Goal: Task Accomplishment & Management: Manage account settings

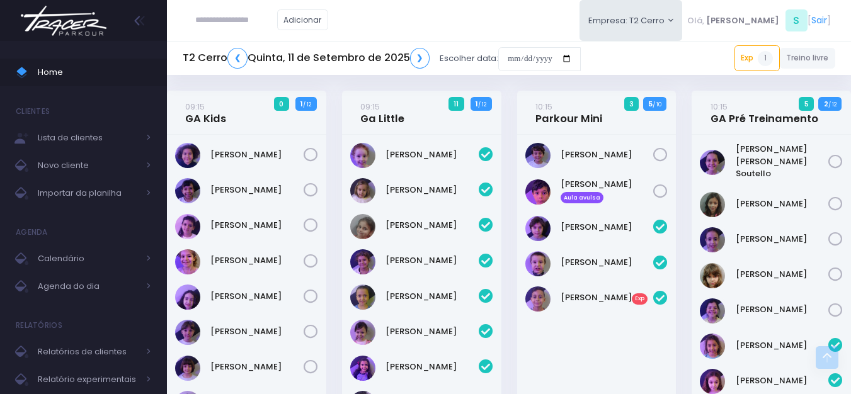
scroll to position [2130, 0]
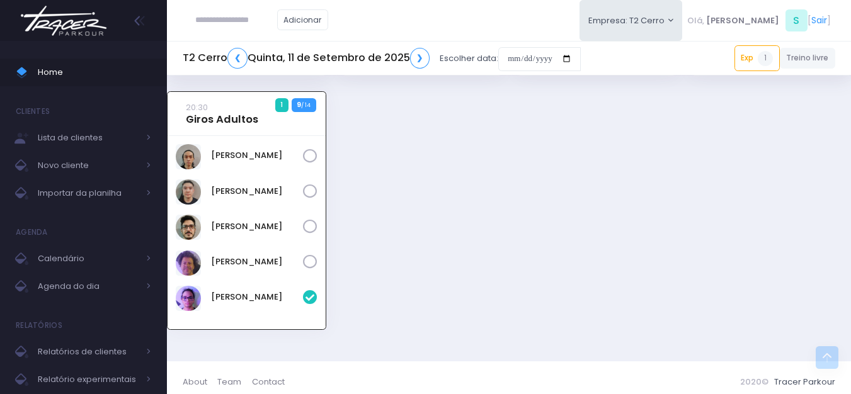
click at [304, 220] on icon at bounding box center [310, 227] width 14 height 14
click at [229, 258] on link "[PERSON_NAME]" at bounding box center [257, 262] width 92 height 13
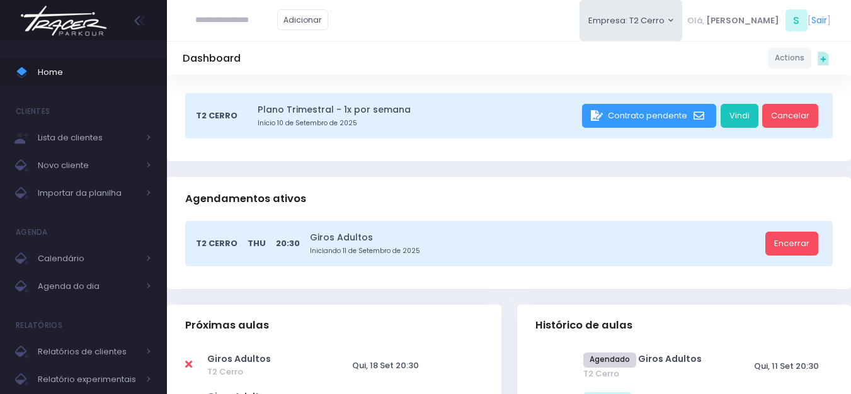
scroll to position [189, 0]
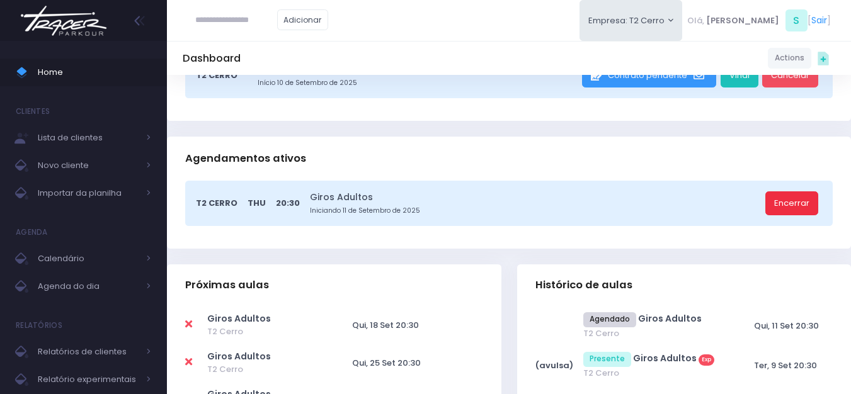
click at [804, 200] on link "Encerrar" at bounding box center [792, 204] width 53 height 24
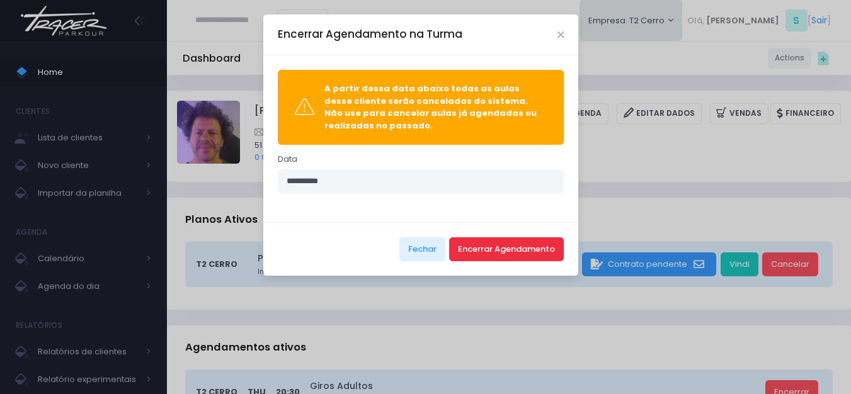
click at [519, 253] on button "Encerrar Agendamento" at bounding box center [506, 250] width 115 height 24
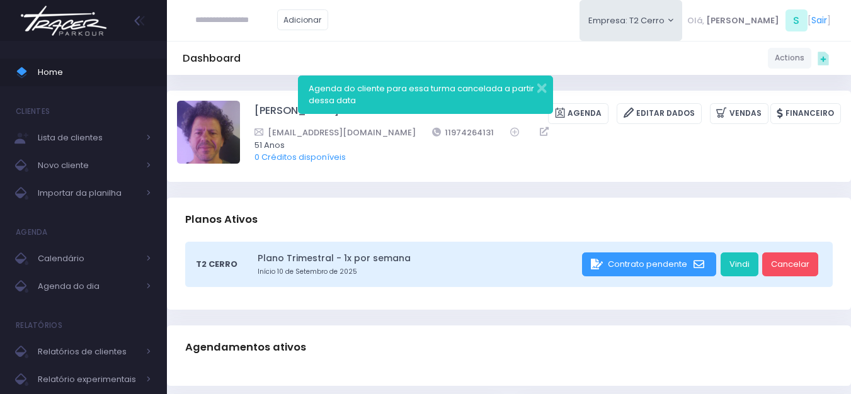
click at [103, 26] on img at bounding box center [64, 21] width 96 height 44
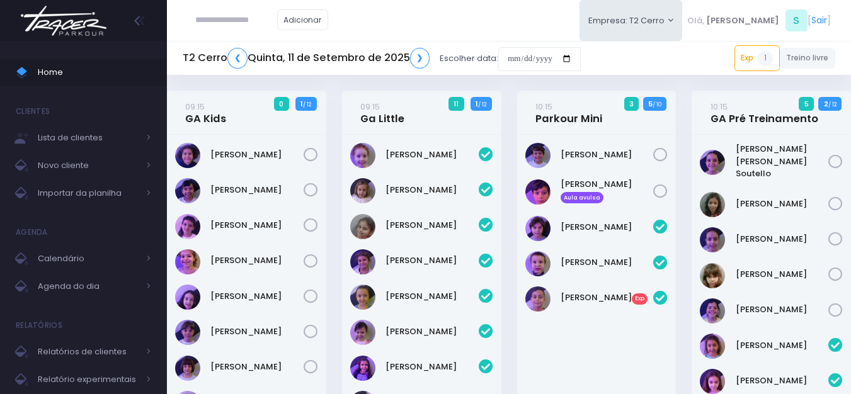
scroll to position [2094, 0]
